Goal: Check status: Check status

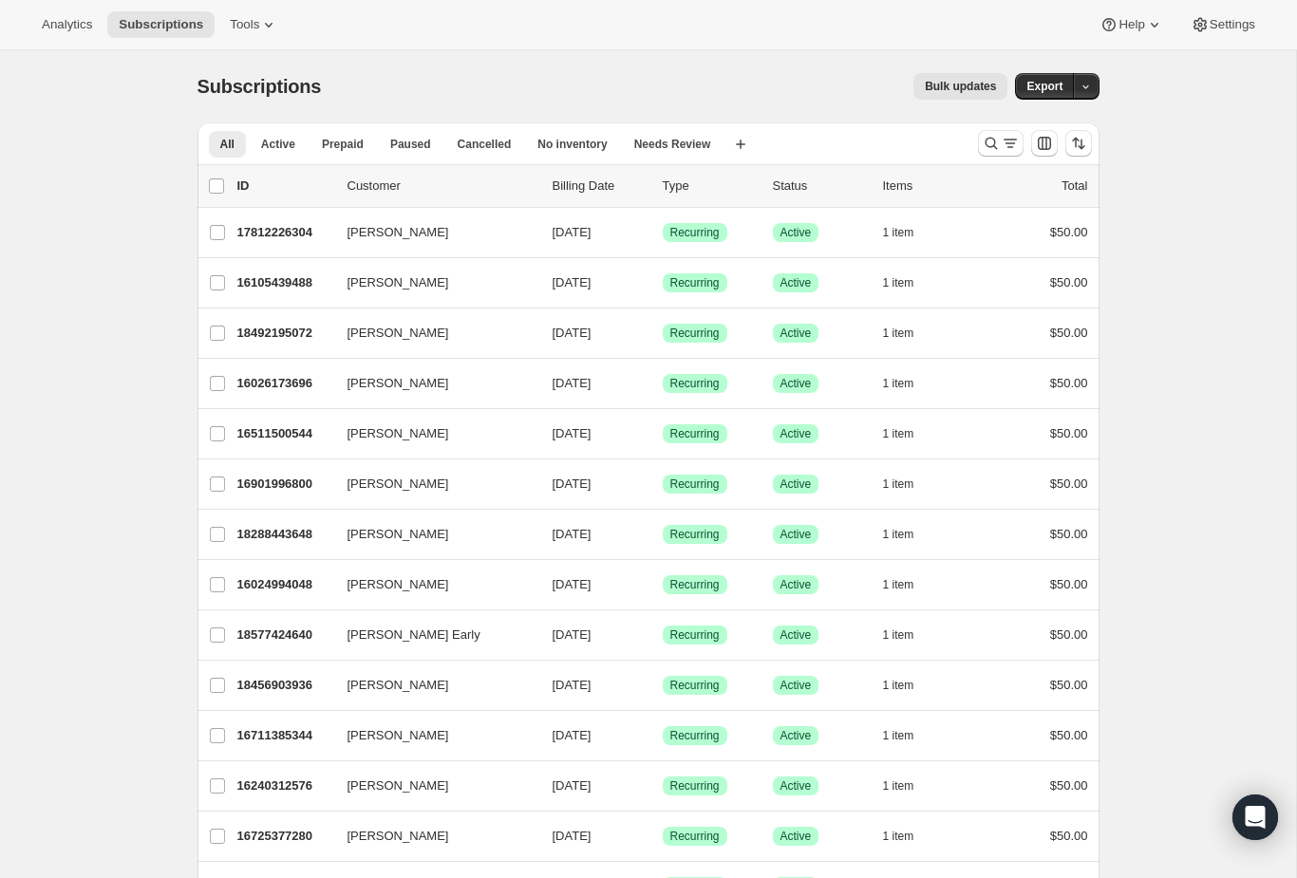
click at [992, 136] on icon "Search and filter results" at bounding box center [991, 143] width 19 height 19
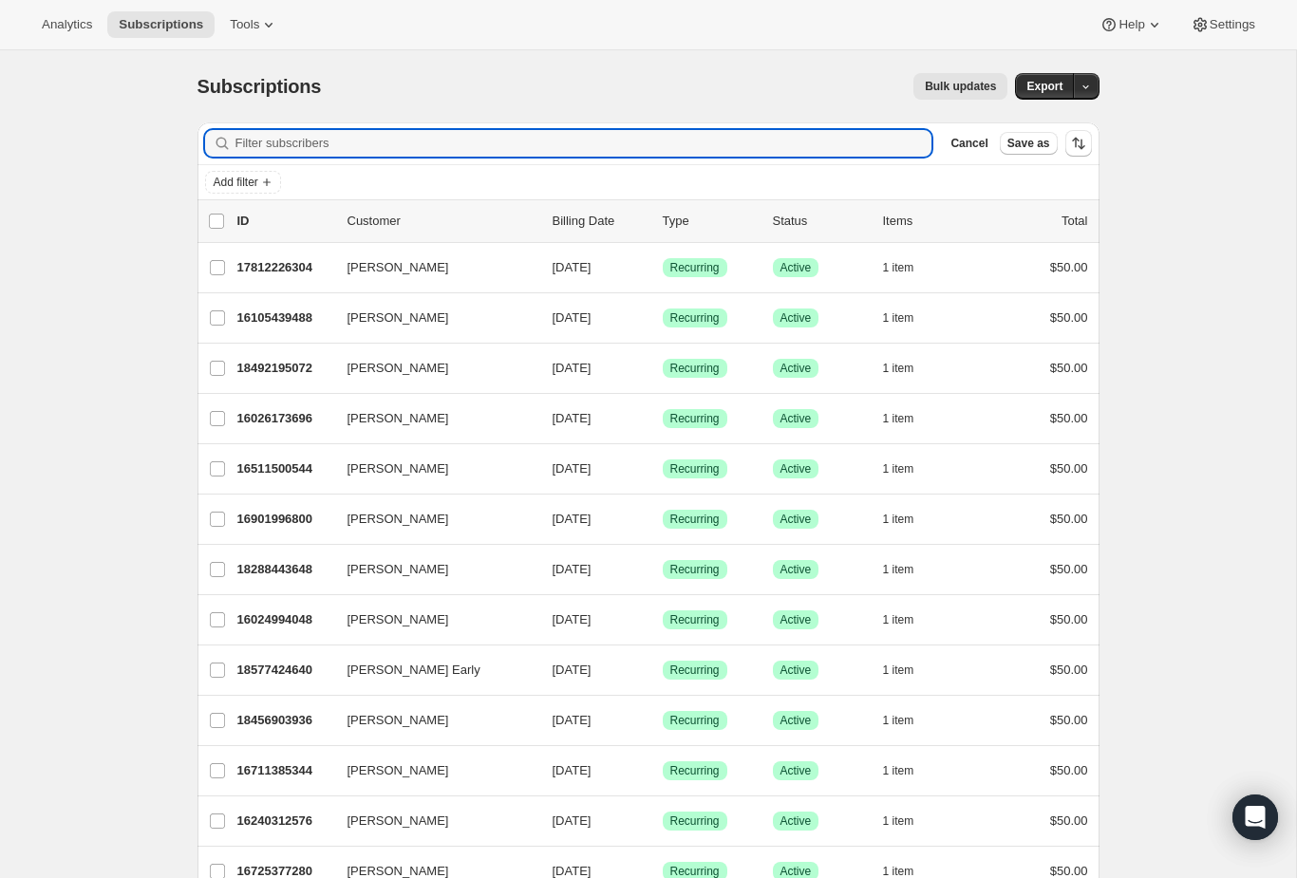
click at [752, 145] on input "Filter subscribers" at bounding box center [583, 143] width 697 height 27
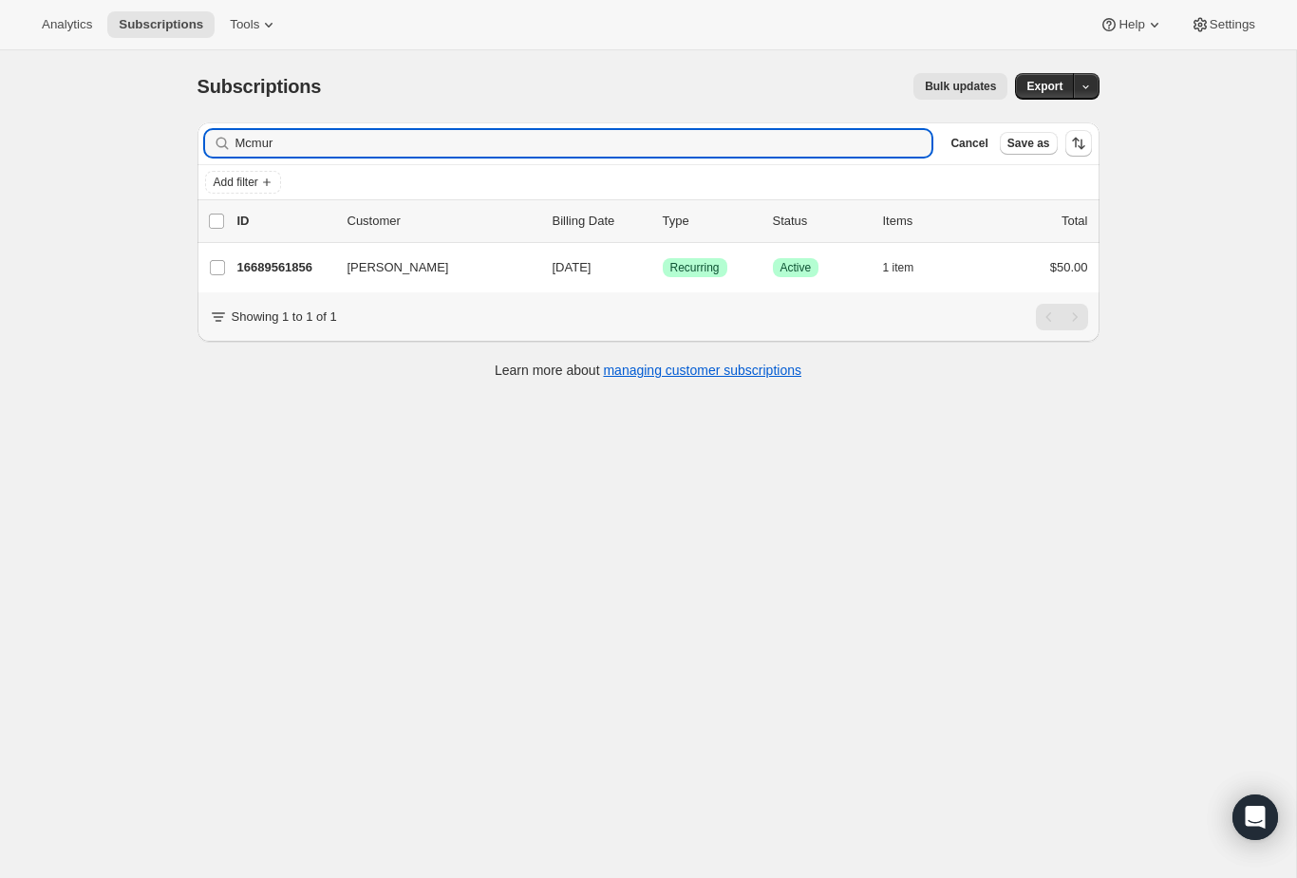
type input "Mcmur"
click at [423, 258] on span "[PERSON_NAME]" at bounding box center [398, 267] width 102 height 19
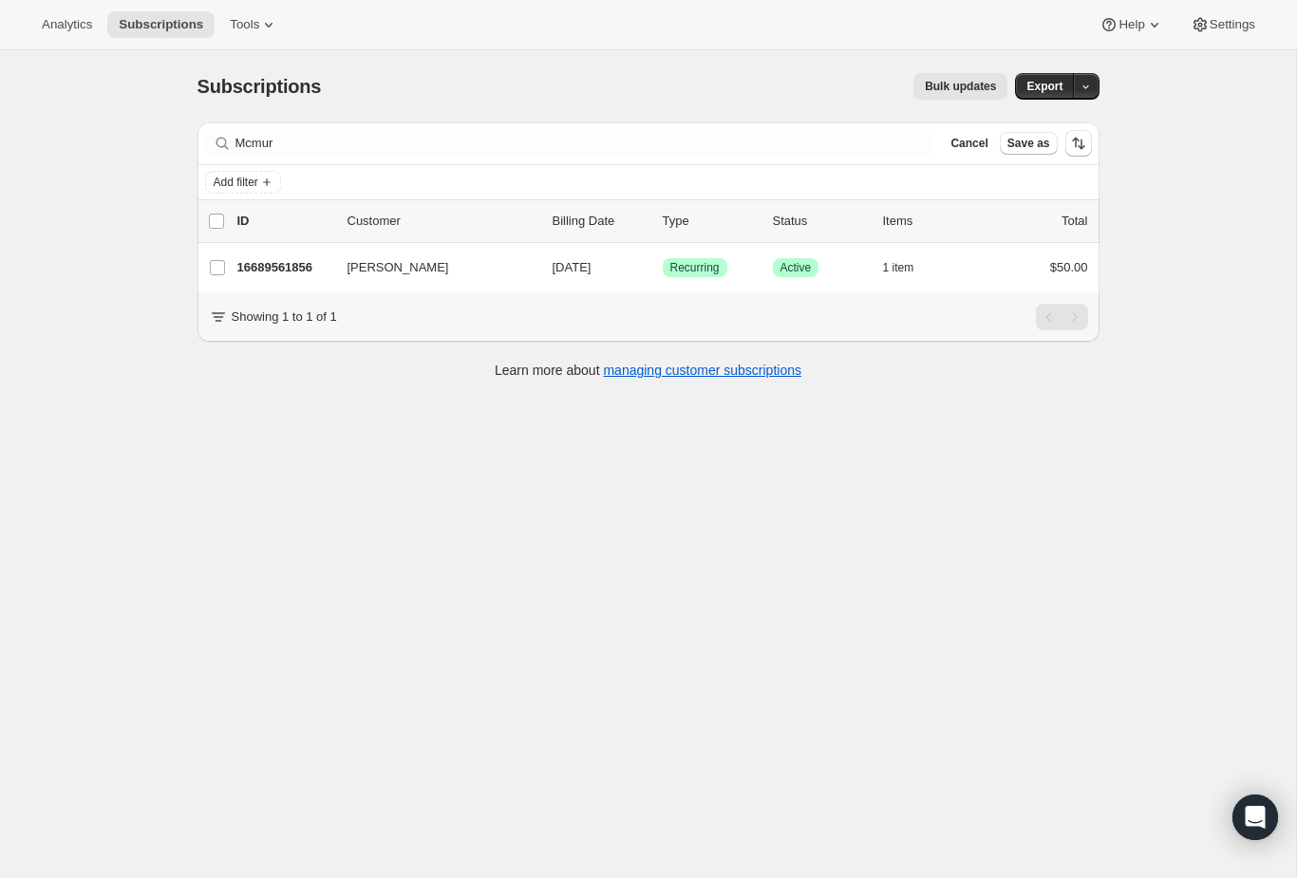
click at [320, 270] on p "16689561856" at bounding box center [284, 267] width 95 height 19
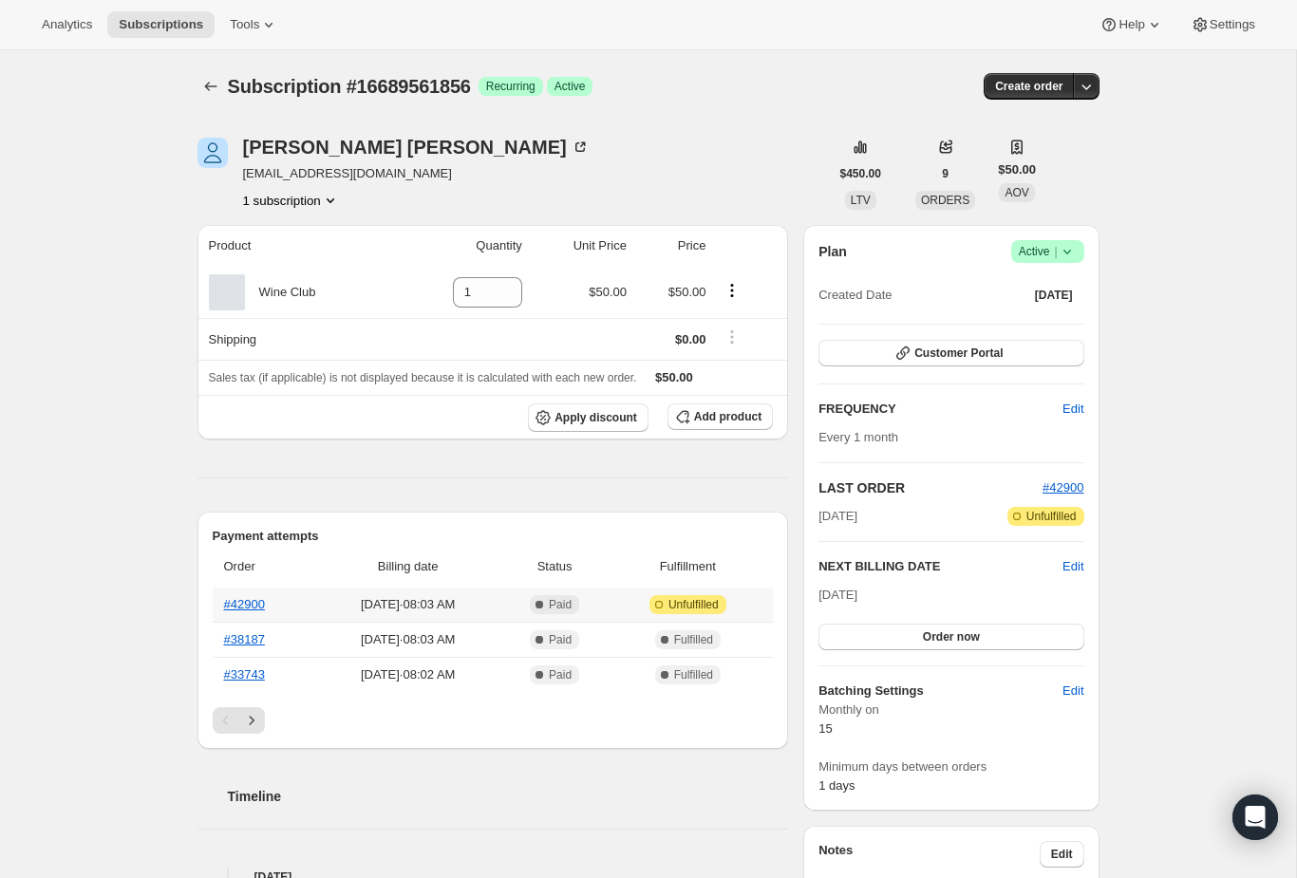
click at [246, 590] on th "#42900" at bounding box center [264, 605] width 103 height 34
click at [247, 608] on link "#42900" at bounding box center [244, 604] width 41 height 14
